Goal: Information Seeking & Learning: Find specific page/section

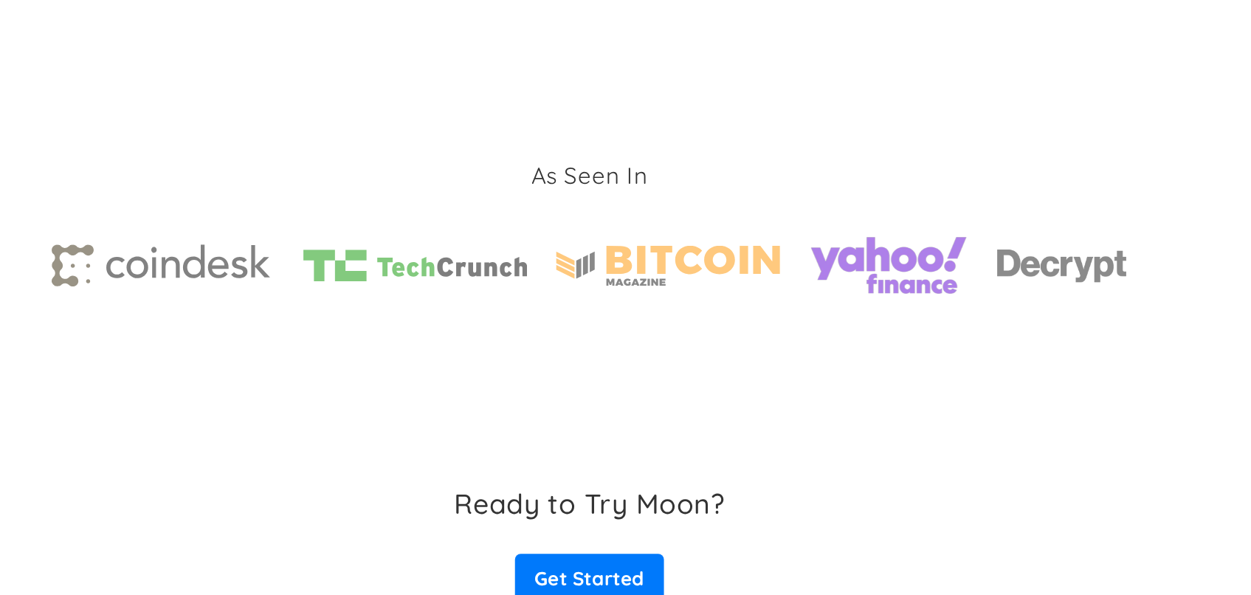
scroll to position [2294, 0]
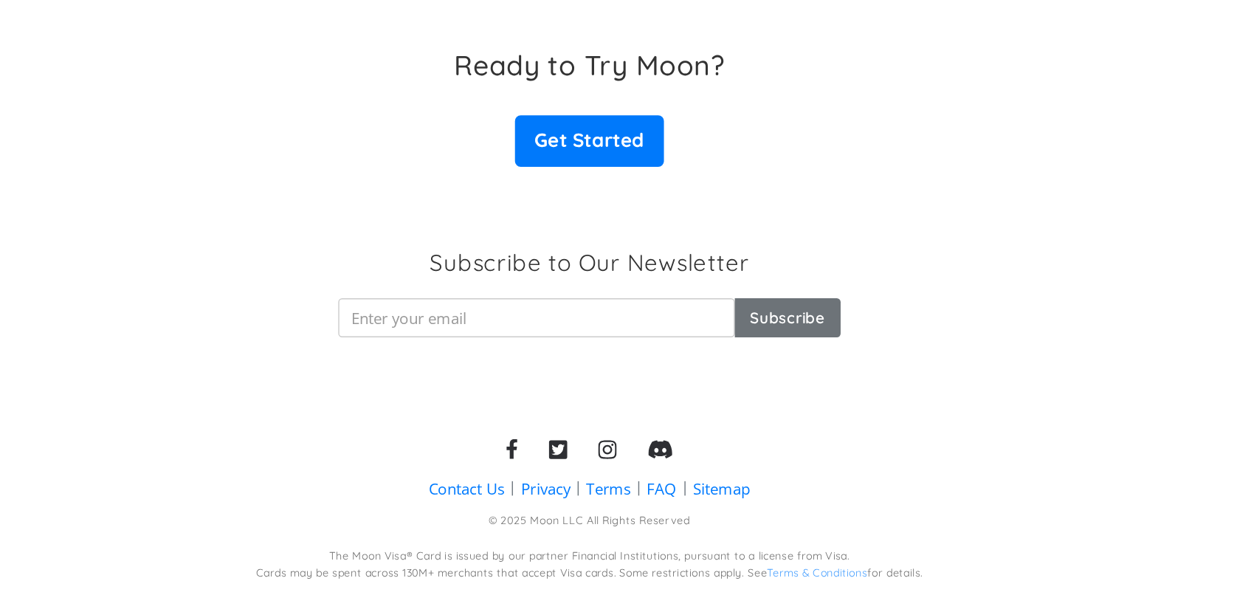
click at [675, 508] on div "Contact Us Privacy Terms FAQ Sitemap © 2025 Moon LLC All Rights Reserved The Mo…" at bounding box center [625, 534] width 773 height 102
click at [675, 509] on div "Contact Us Privacy Terms FAQ Sitemap © 2025 Moon LLC All Rights Reserved The Mo…" at bounding box center [625, 534] width 773 height 102
click at [675, 517] on link "FAQ" at bounding box center [676, 518] width 21 height 15
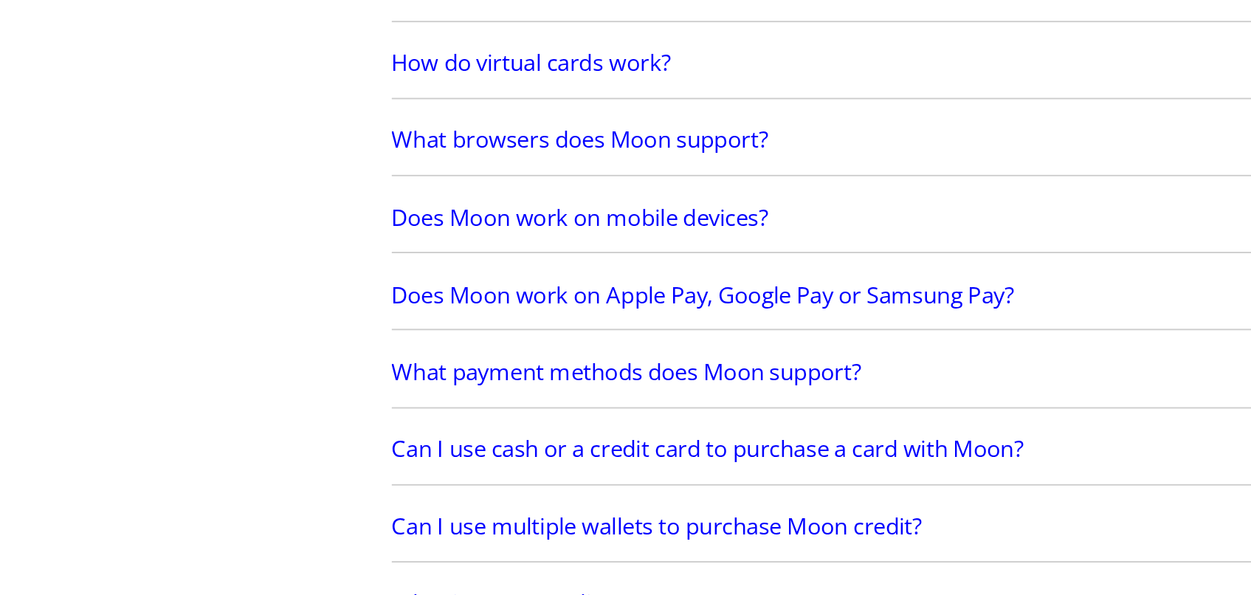
scroll to position [203, 0]
click at [325, 424] on h2 "Does Moon work on Apple Pay, Google Pay or Samsung Pay?" at bounding box center [409, 431] width 340 height 15
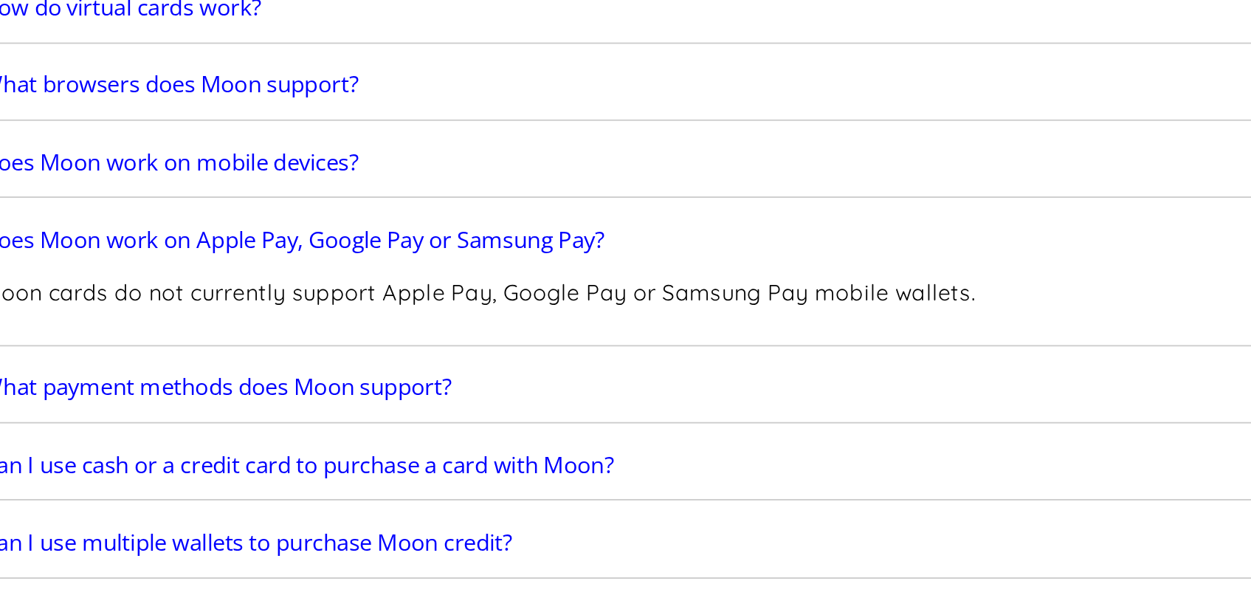
scroll to position [232, 0]
